Goal: Use online tool/utility: Utilize a website feature to perform a specific function

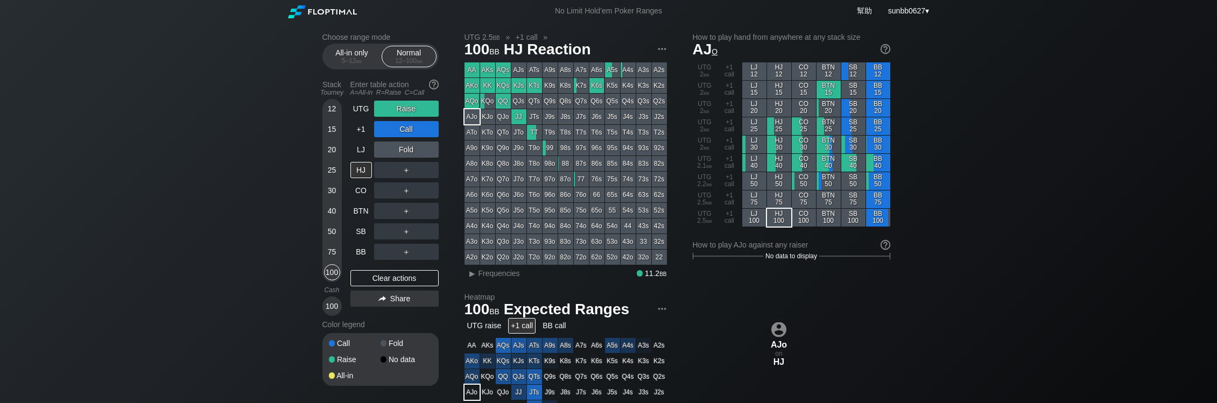
click at [533, 140] on div "TT" at bounding box center [534, 132] width 15 height 15
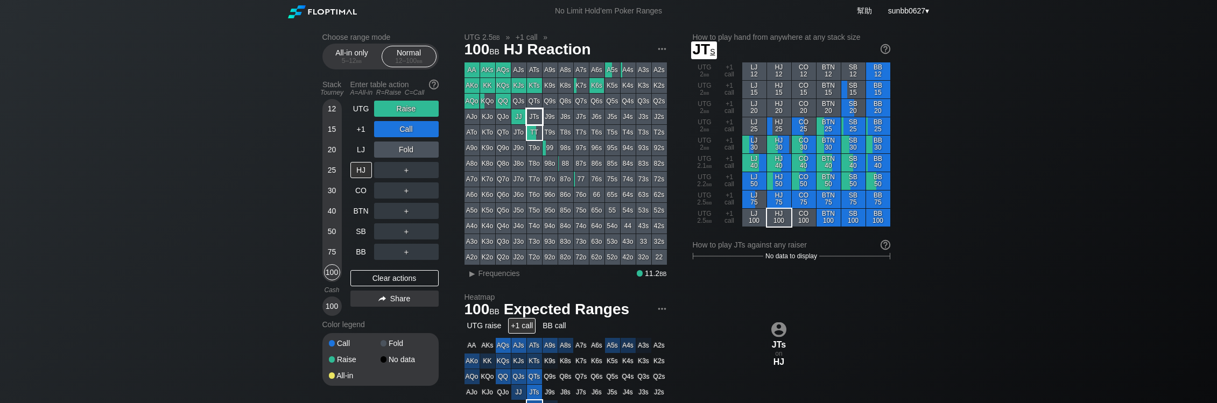
click at [537, 123] on div "JTs" at bounding box center [534, 116] width 15 height 15
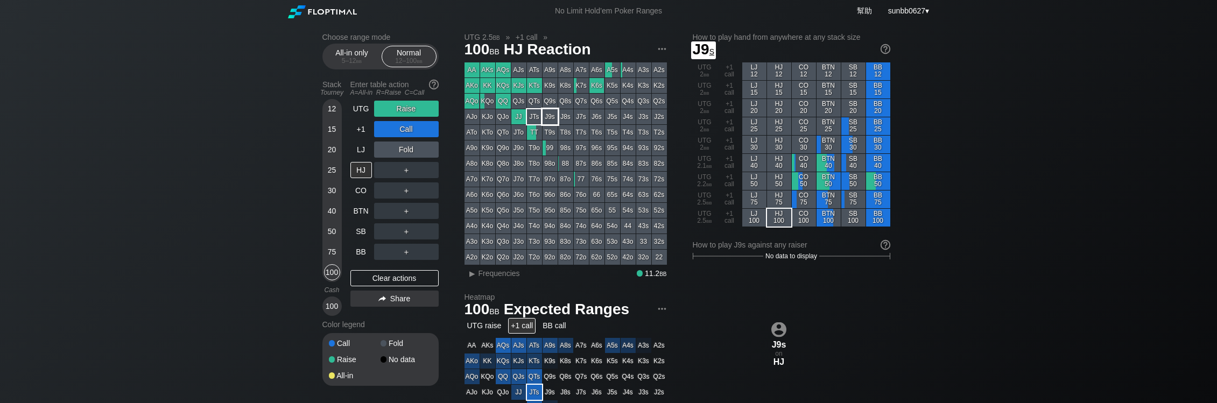
click at [552, 119] on div "J9s" at bounding box center [549, 116] width 15 height 15
click at [545, 124] on div "J9s" at bounding box center [549, 116] width 15 height 15
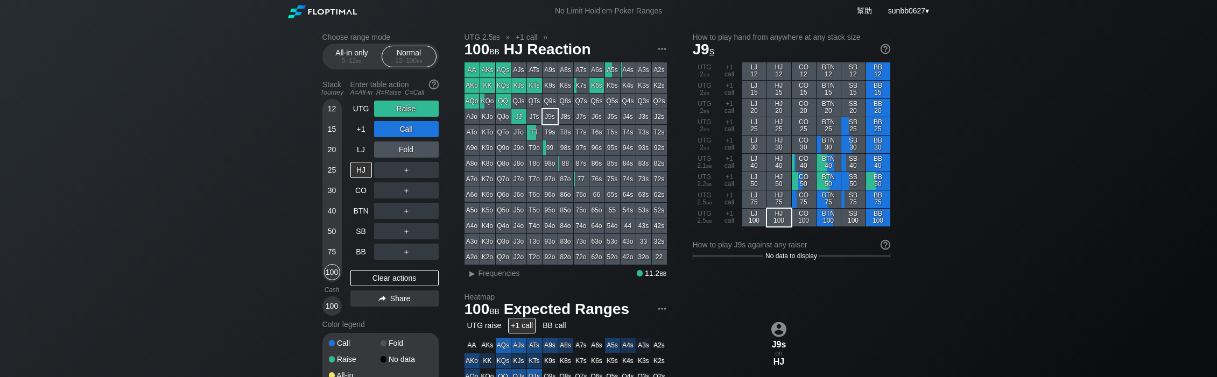
click at [330, 116] on div "12" at bounding box center [332, 109] width 16 height 16
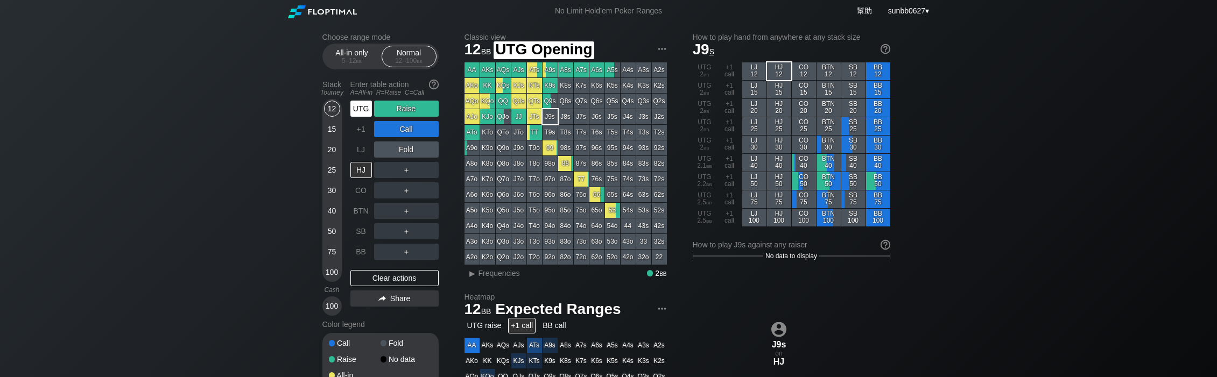
click at [359, 117] on div "UTG" at bounding box center [361, 109] width 22 height 16
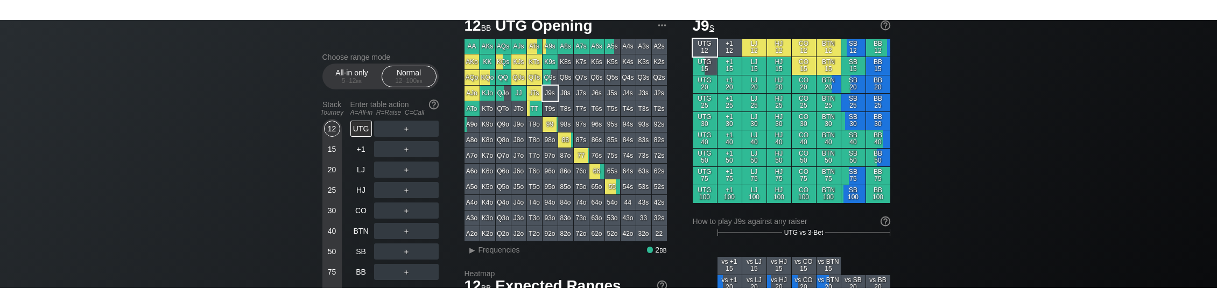
scroll to position [52, 0]
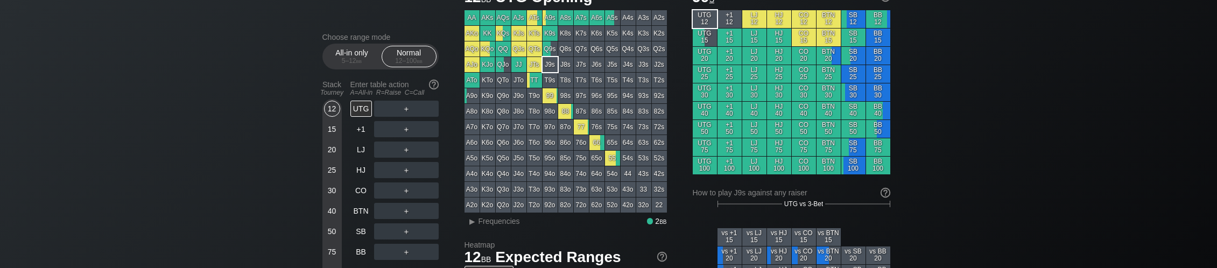
click at [472, 22] on div "AA" at bounding box center [471, 17] width 15 height 15
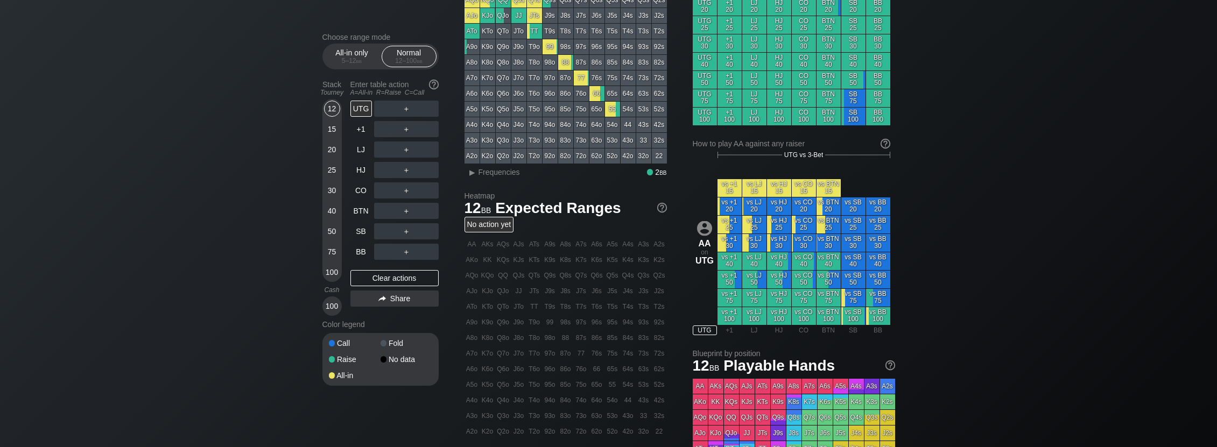
scroll to position [113, 0]
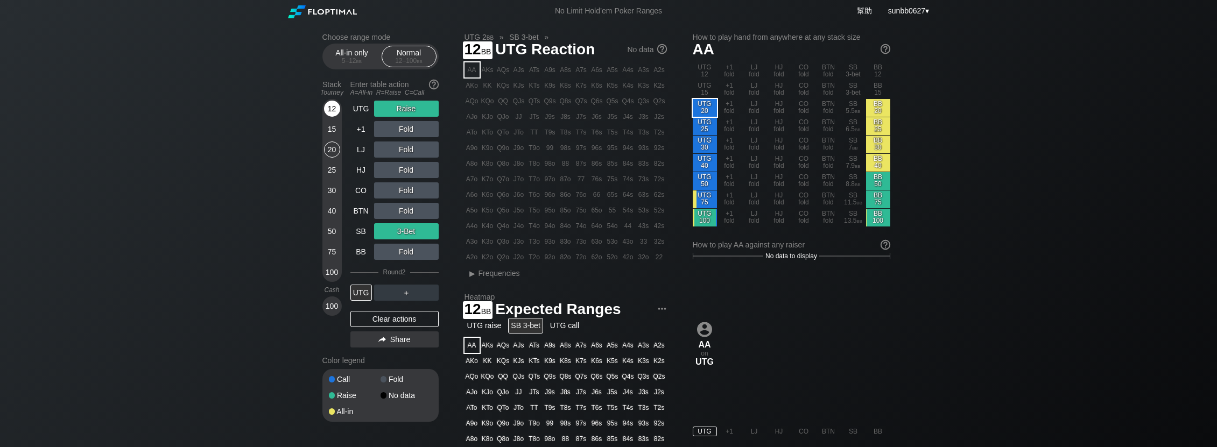
click at [331, 115] on div "12" at bounding box center [332, 109] width 16 height 16
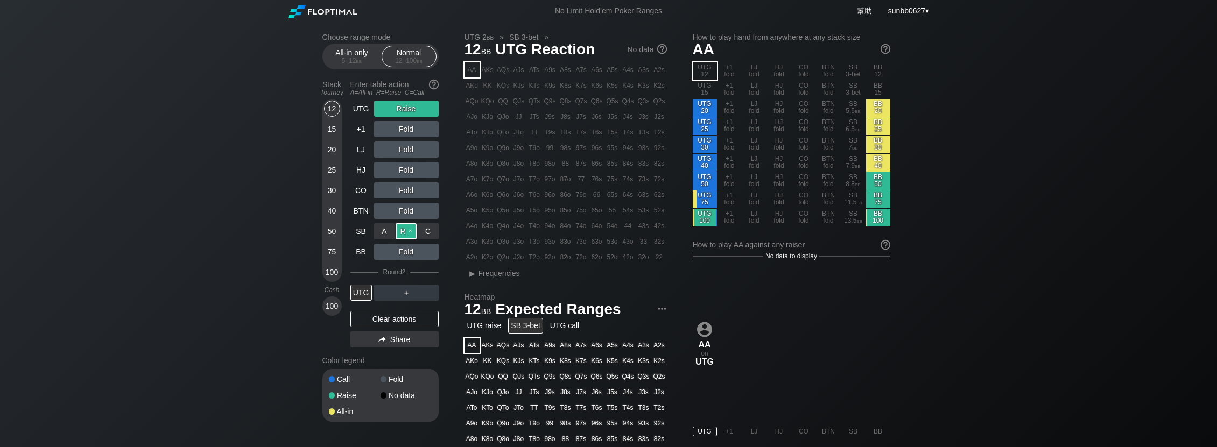
click at [410, 239] on div "R ✕" at bounding box center [406, 231] width 21 height 16
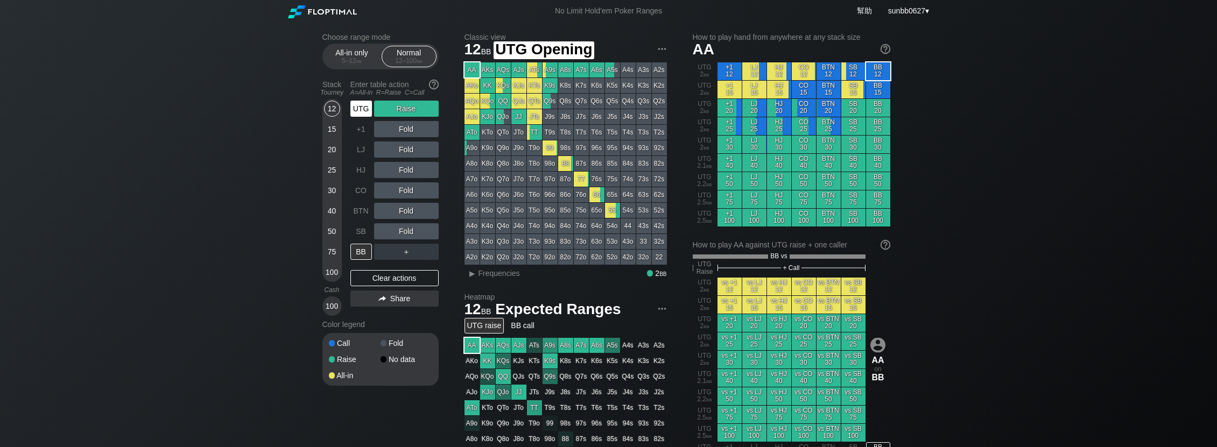
click at [362, 117] on div "UTG" at bounding box center [361, 109] width 22 height 16
